Goal: Entertainment & Leisure: Consume media (video, audio)

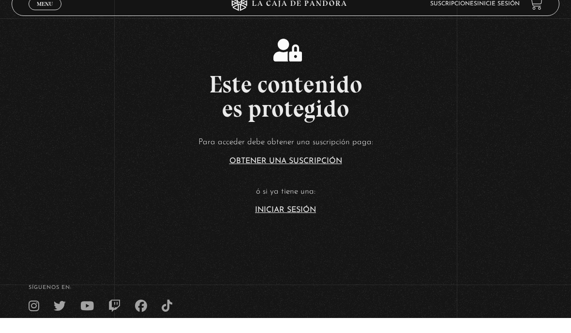
click at [303, 222] on link "Iniciar Sesión" at bounding box center [285, 225] width 61 height 8
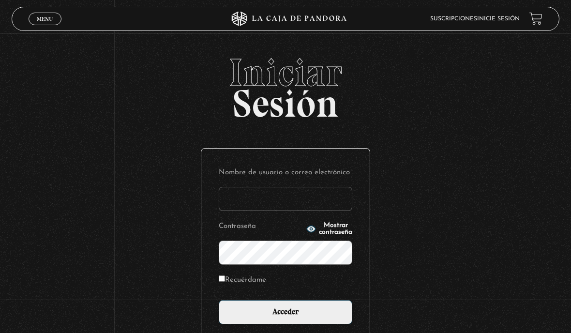
type input "p.ale.soltero.herrera@gmail.com"
click at [293, 317] on input "Acceder" at bounding box center [286, 312] width 134 height 24
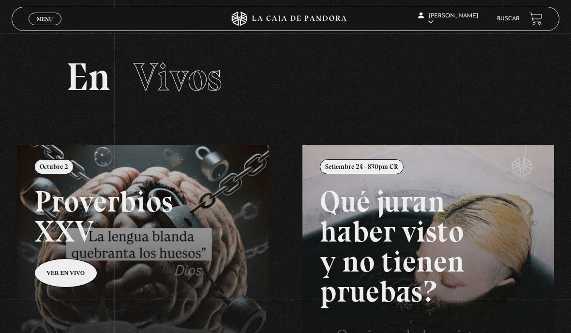
click at [65, 10] on div "Menu Cerrar" at bounding box center [114, 18] width 171 height 23
click at [51, 13] on link "Menu Cerrar" at bounding box center [45, 19] width 33 height 13
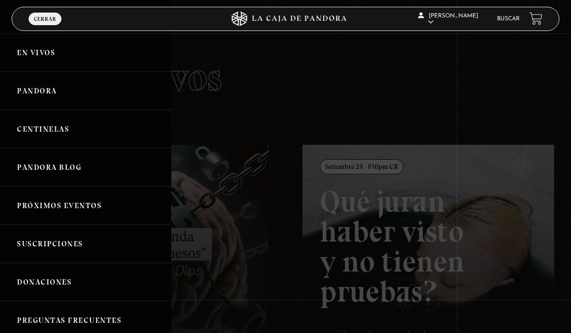
click at [103, 91] on link "Pandora" at bounding box center [85, 91] width 171 height 38
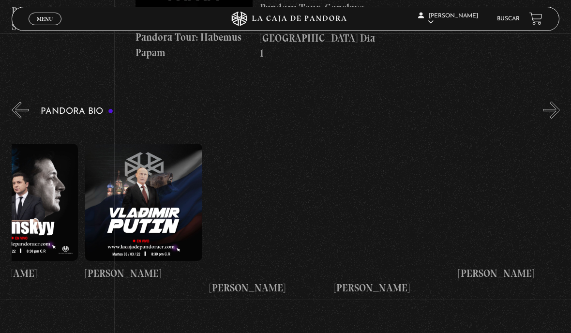
scroll to position [0, 1539]
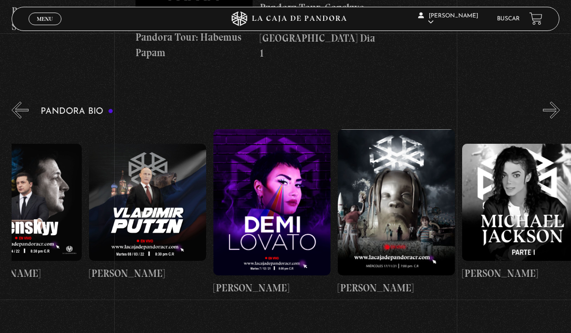
click at [302, 209] on figure at bounding box center [272, 202] width 117 height 146
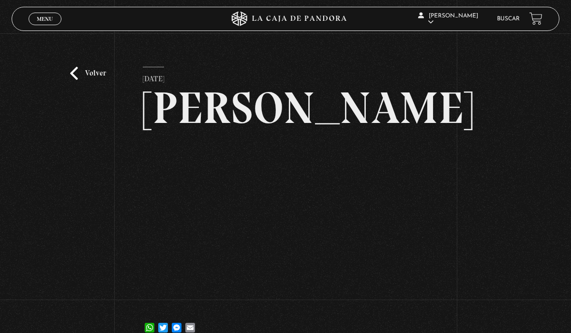
click at [89, 80] on link "Volver" at bounding box center [88, 73] width 36 height 13
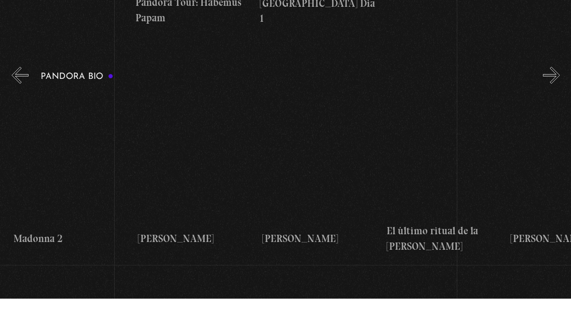
scroll to position [0, 868]
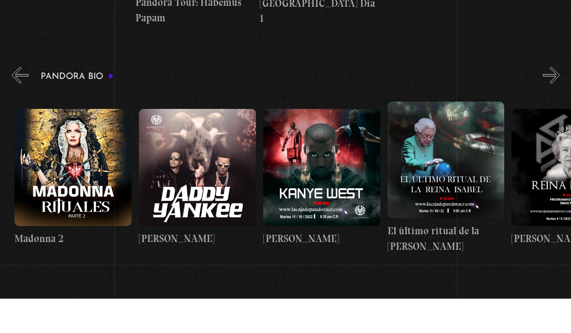
click at [331, 212] on figure at bounding box center [321, 202] width 117 height 117
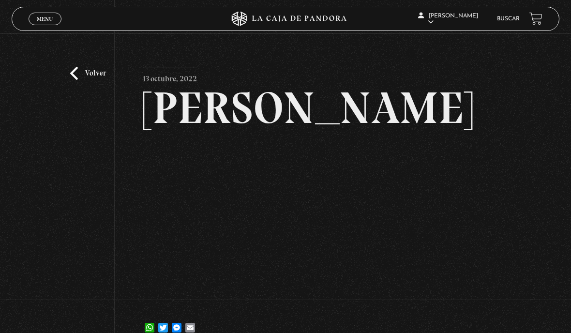
click at [92, 80] on link "Volver" at bounding box center [88, 73] width 36 height 13
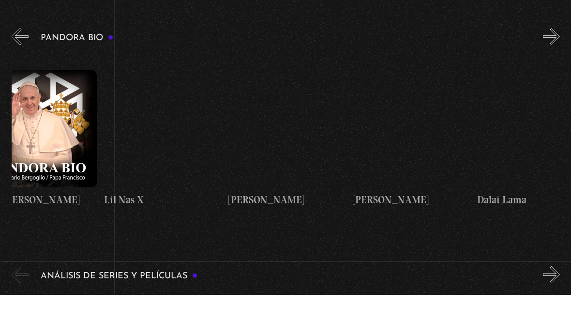
scroll to position [0, 28]
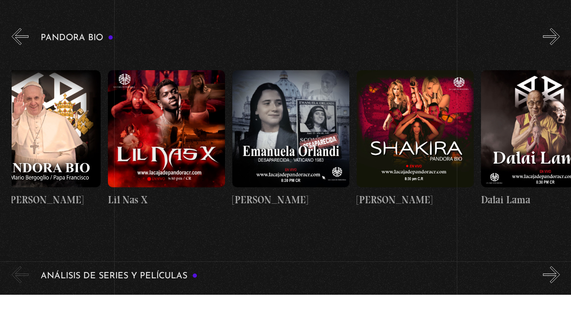
click at [419, 193] on figure at bounding box center [415, 166] width 117 height 117
